Goal: Browse casually: Explore the website without a specific task or goal

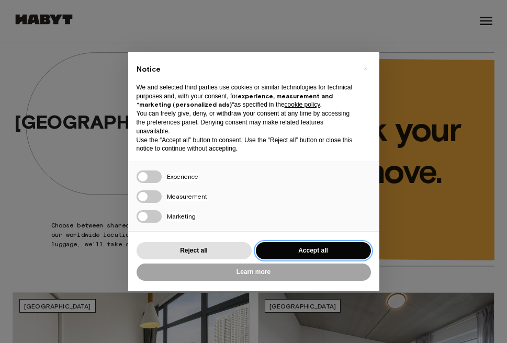
click at [332, 248] on button "Accept all" at bounding box center [313, 250] width 115 height 17
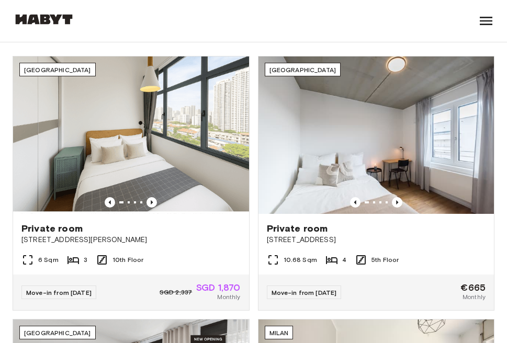
scroll to position [238, 0]
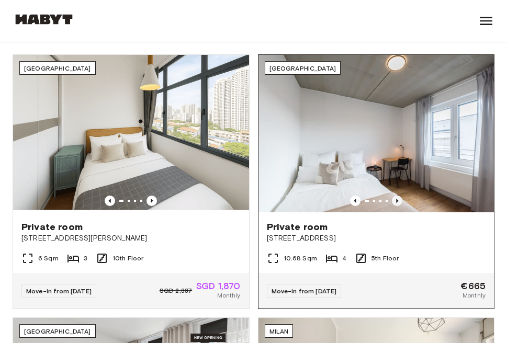
click at [396, 200] on icon "Previous image" at bounding box center [397, 200] width 2 height 4
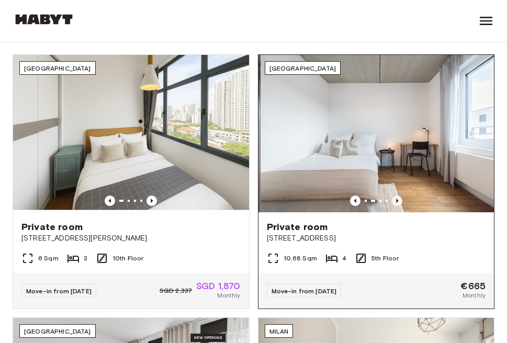
click at [396, 200] on icon "Previous image" at bounding box center [397, 200] width 2 height 4
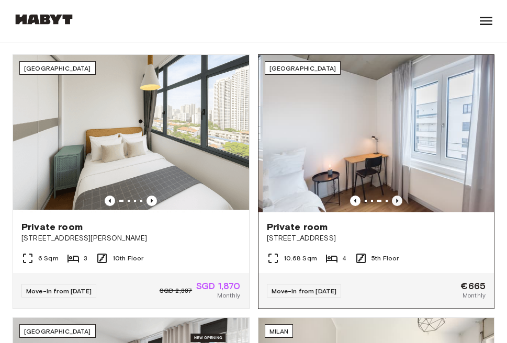
click at [396, 200] on icon "Previous image" at bounding box center [397, 200] width 2 height 4
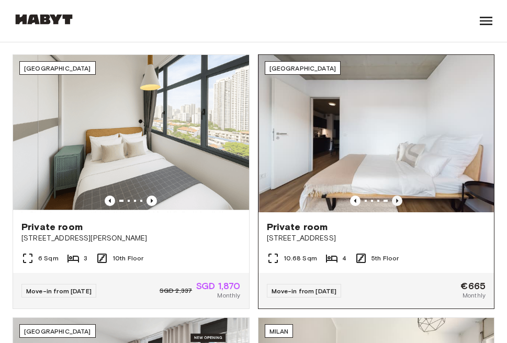
click at [396, 200] on icon "Previous image" at bounding box center [397, 200] width 2 height 4
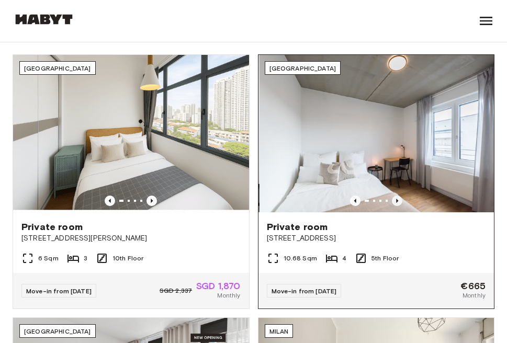
click at [396, 200] on icon "Previous image" at bounding box center [397, 200] width 2 height 4
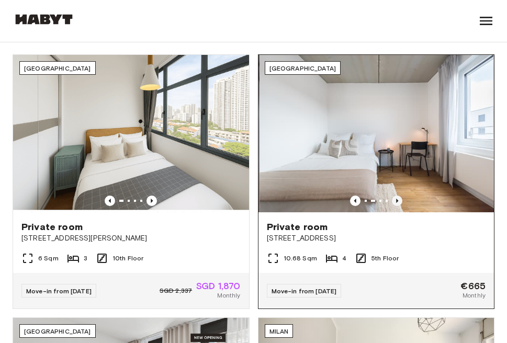
click at [396, 200] on icon "Previous image" at bounding box center [397, 200] width 2 height 4
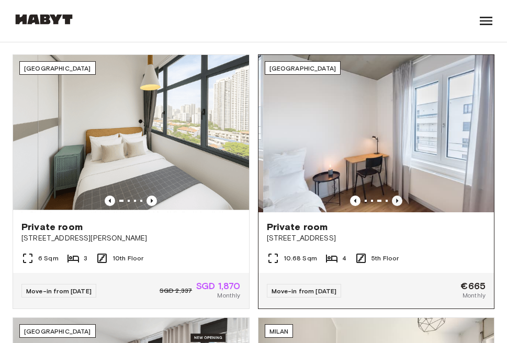
click at [396, 200] on icon "Previous image" at bounding box center [397, 200] width 2 height 4
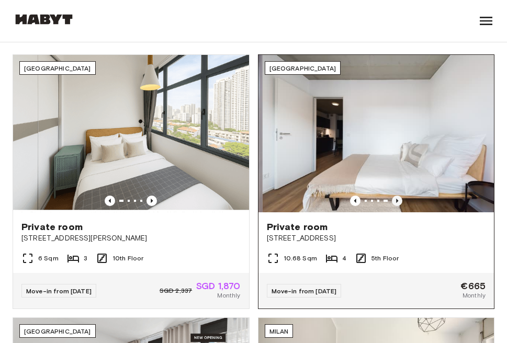
click at [396, 200] on icon "Previous image" at bounding box center [397, 200] width 2 height 4
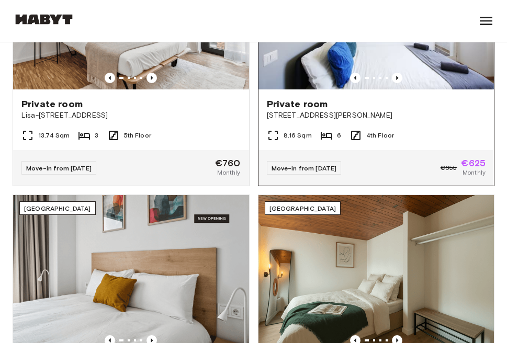
scroll to position [611, 0]
